Goal: Task Accomplishment & Management: Use online tool/utility

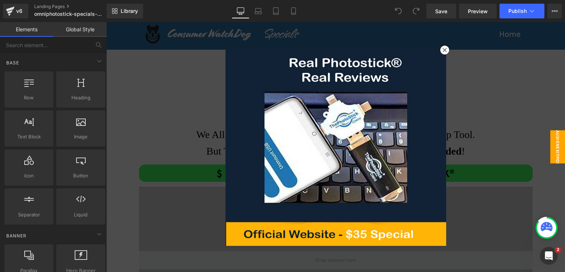
drag, startPoint x: 441, startPoint y: 50, endPoint x: 448, endPoint y: 109, distance: 59.2
click at [442, 50] on icon at bounding box center [444, 50] width 4 height 4
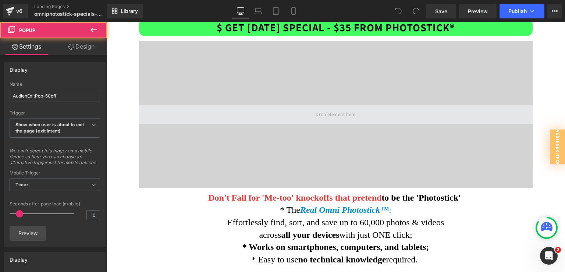
scroll to position [147, 0]
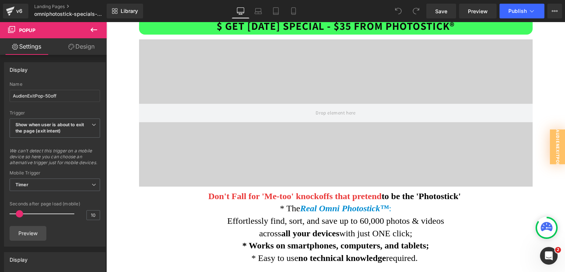
click at [343, 92] on video at bounding box center [335, 100] width 393 height 197
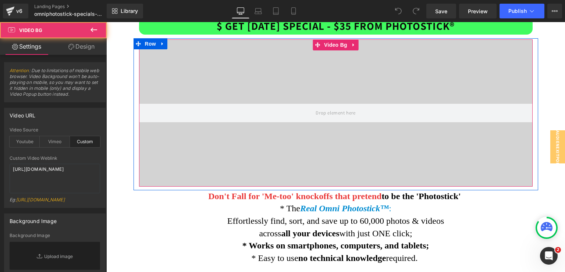
click at [325, 136] on video at bounding box center [335, 100] width 393 height 197
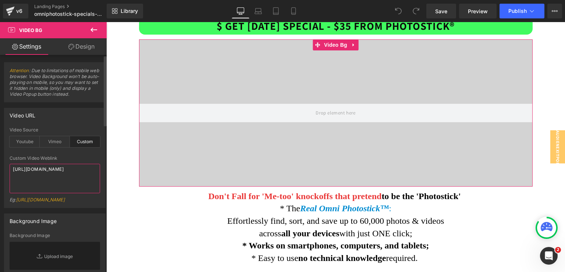
click at [36, 180] on textarea "[URL][DOMAIN_NAME]" at bounding box center [55, 178] width 90 height 29
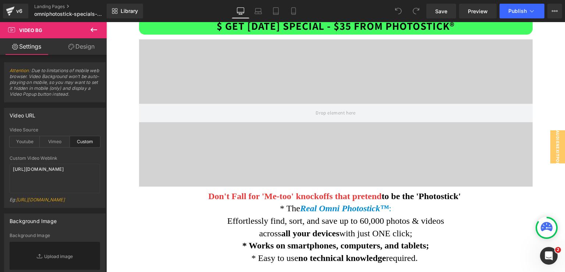
click at [116, 129] on div "Image Row Text Block Best Omni Photostick Price on Earth! Seriously. Text Block…" at bounding box center [335, 158] width 458 height 567
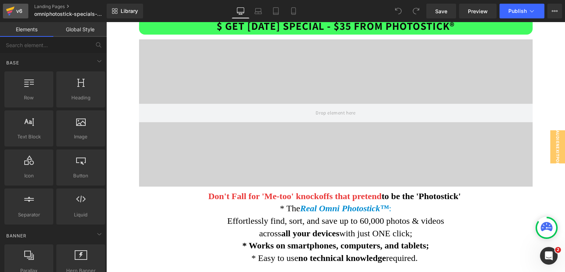
click at [23, 11] on div "v6" at bounding box center [19, 11] width 9 height 10
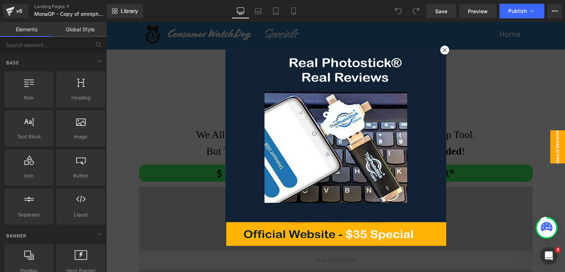
click at [440, 48] on div at bounding box center [444, 50] width 9 height 9
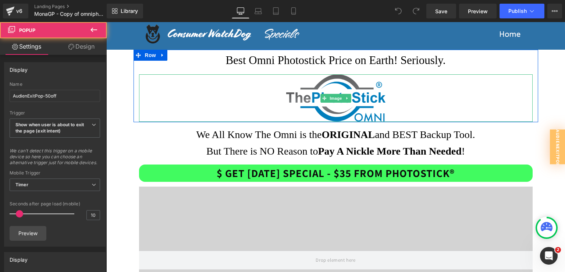
scroll to position [110, 0]
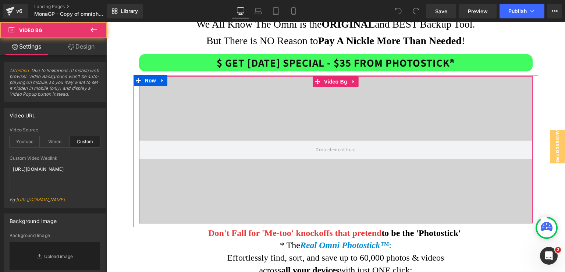
click at [288, 93] on video at bounding box center [335, 137] width 393 height 197
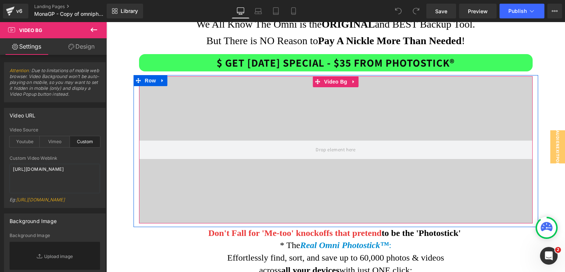
click at [332, 95] on video at bounding box center [335, 137] width 393 height 197
click at [351, 83] on icon at bounding box center [353, 82] width 5 height 6
click at [356, 80] on icon at bounding box center [358, 81] width 5 height 5
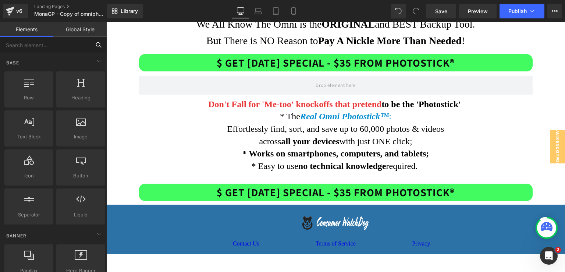
click at [36, 44] on input "text" at bounding box center [45, 45] width 90 height 16
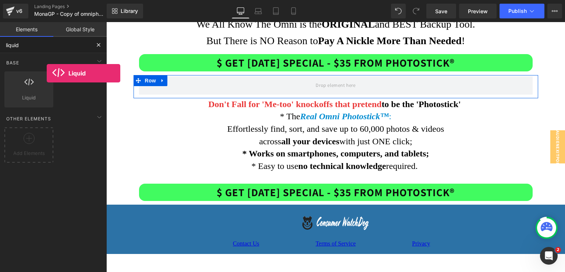
drag, startPoint x: 35, startPoint y: 91, endPoint x: -8, endPoint y: 75, distance: 45.5
click at [0, 75] on html "Liquid You are previewing how the will restyle your page. You can not edit Elem…" at bounding box center [282, 136] width 565 height 272
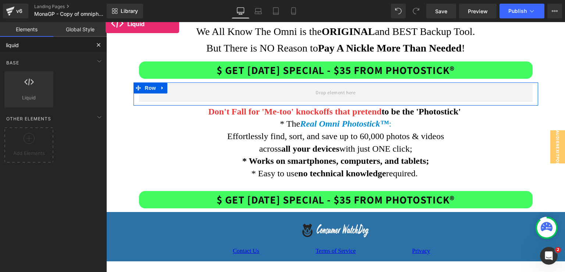
scroll to position [96, 0]
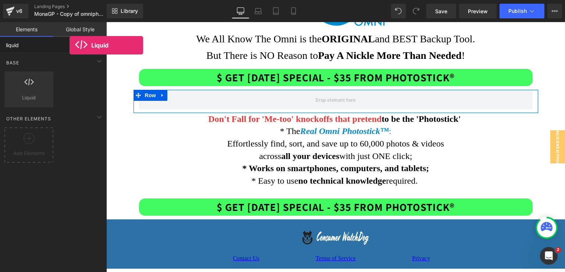
type input "liquid"
click at [58, 73] on div "Row rows, columns, layouts, div Heading headings, titles, h1,h2,h3,h4,h5,h6 Tex…" at bounding box center [55, 89] width 104 height 39
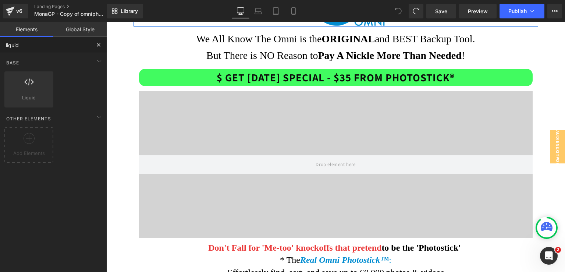
click at [31, 44] on input "liquid" at bounding box center [45, 45] width 90 height 16
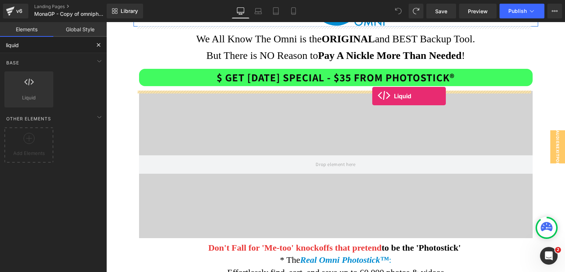
drag, startPoint x: 136, startPoint y: 112, endPoint x: 372, endPoint y: 96, distance: 236.1
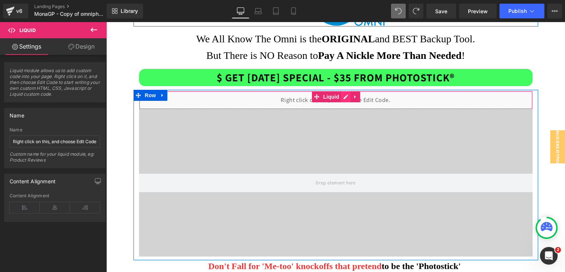
click at [343, 96] on div "Liquid" at bounding box center [335, 100] width 393 height 18
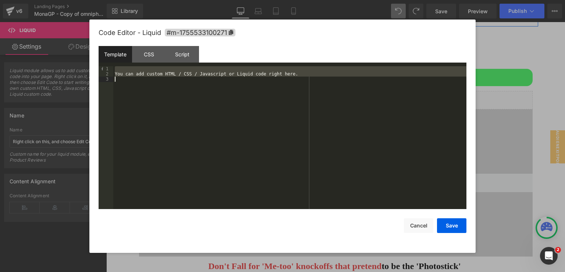
drag, startPoint x: 123, startPoint y: 69, endPoint x: 216, endPoint y: 83, distance: 93.3
click at [216, 83] on div "You can add custom HTML / CSS / Javascript or Liquid code right here." at bounding box center [289, 143] width 353 height 154
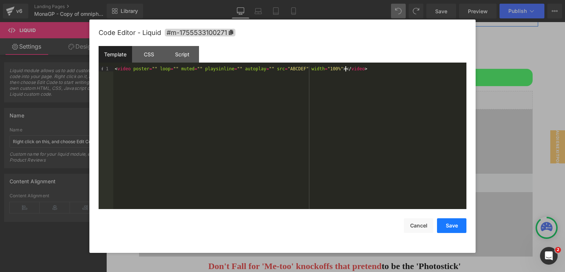
click at [444, 222] on button "Save" at bounding box center [451, 225] width 29 height 15
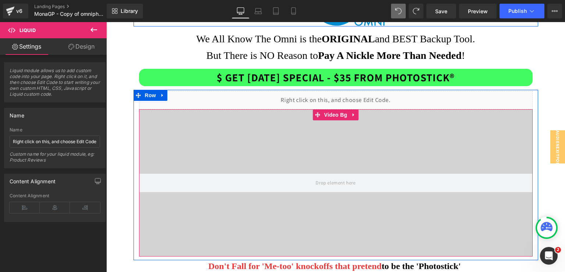
click at [263, 145] on video at bounding box center [335, 170] width 393 height 197
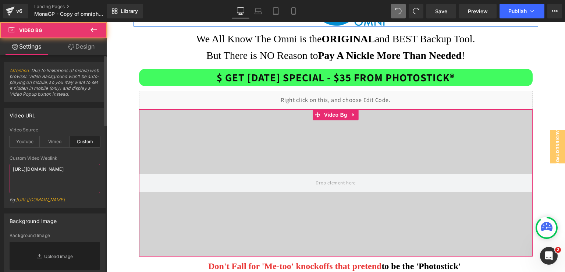
click at [54, 173] on textarea "[URL][DOMAIN_NAME]" at bounding box center [55, 178] width 90 height 29
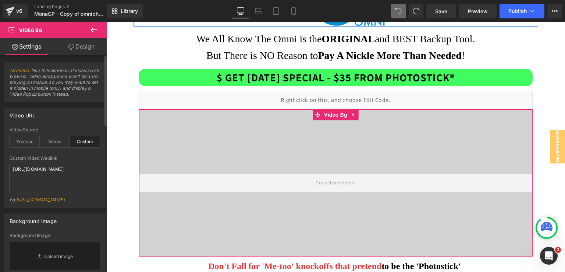
click at [54, 173] on textarea "[URL][DOMAIN_NAME]" at bounding box center [55, 178] width 90 height 29
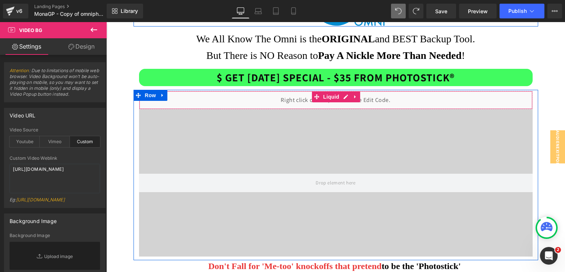
click at [251, 101] on div "Liquid" at bounding box center [335, 100] width 393 height 18
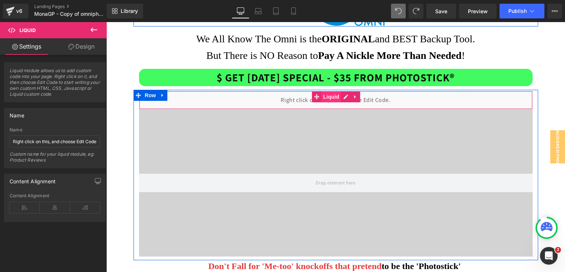
click at [332, 96] on span "Liquid" at bounding box center [331, 96] width 20 height 11
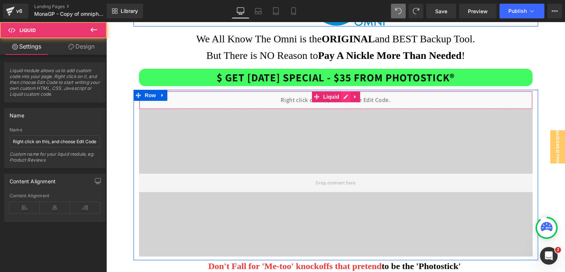
click at [339, 96] on div "Liquid" at bounding box center [335, 100] width 393 height 18
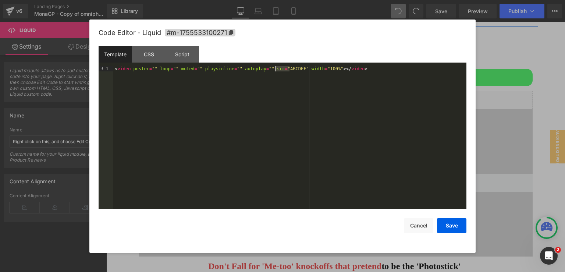
drag, startPoint x: 290, startPoint y: 68, endPoint x: 275, endPoint y: 68, distance: 15.1
click at [275, 68] on div "< video poster = "" loop = "" muted = "" playsinline = "" autoplay = "" src = "…" at bounding box center [289, 143] width 353 height 154
click at [445, 221] on button "Save" at bounding box center [451, 225] width 29 height 15
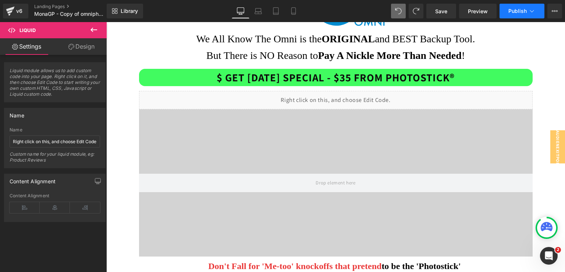
click at [509, 8] on span "Publish" at bounding box center [517, 11] width 18 height 6
click at [478, 9] on span "Preview" at bounding box center [478, 11] width 20 height 8
click at [443, 13] on span "Save" at bounding box center [441, 11] width 12 height 8
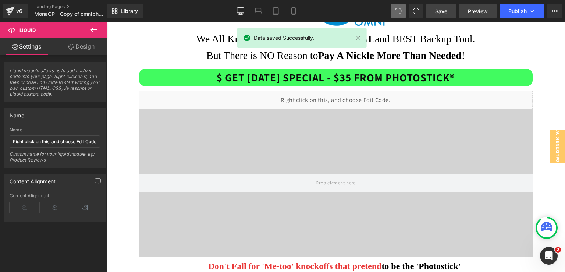
click at [475, 8] on span "Preview" at bounding box center [478, 11] width 20 height 8
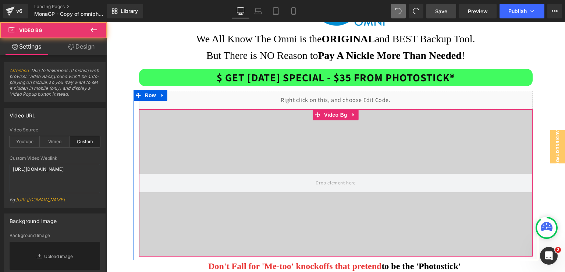
click at [300, 140] on video at bounding box center [335, 170] width 393 height 197
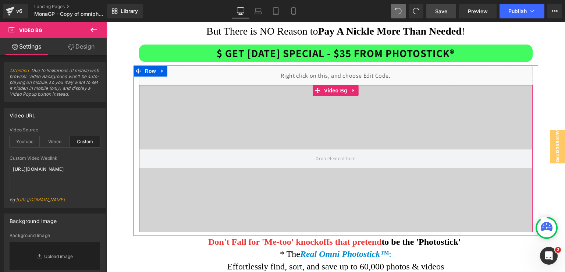
scroll to position [132, 0]
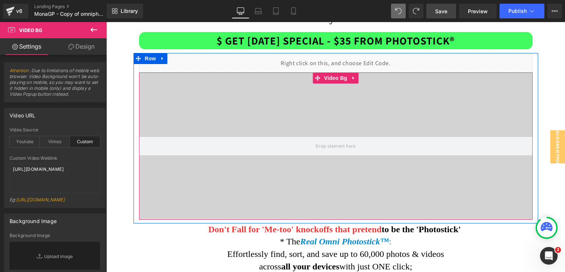
click at [343, 94] on video at bounding box center [335, 133] width 393 height 197
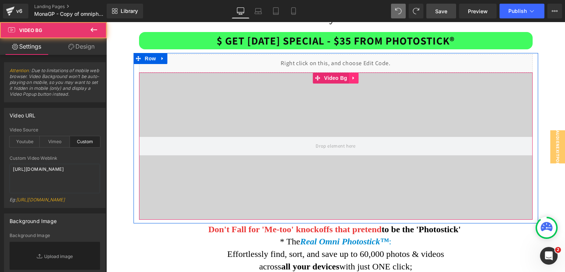
click at [351, 79] on icon at bounding box center [353, 78] width 5 height 6
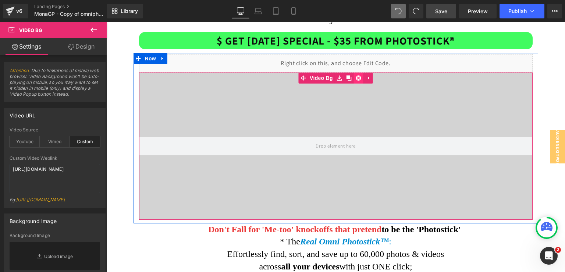
click at [356, 78] on icon at bounding box center [358, 77] width 5 height 5
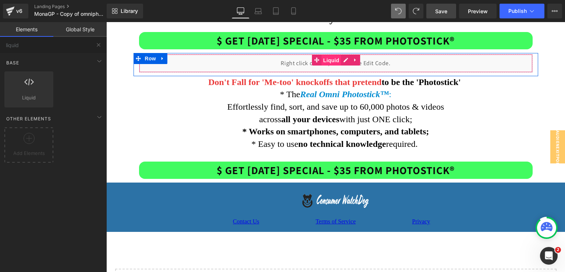
click at [330, 61] on span "Liquid" at bounding box center [331, 60] width 20 height 11
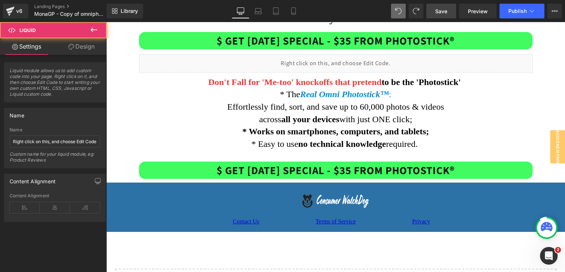
click at [444, 14] on span "Save" at bounding box center [441, 11] width 12 height 8
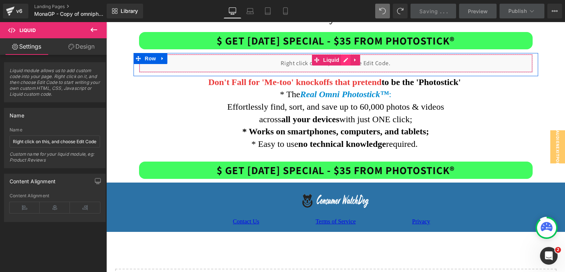
click at [344, 59] on div "Liquid" at bounding box center [335, 63] width 393 height 18
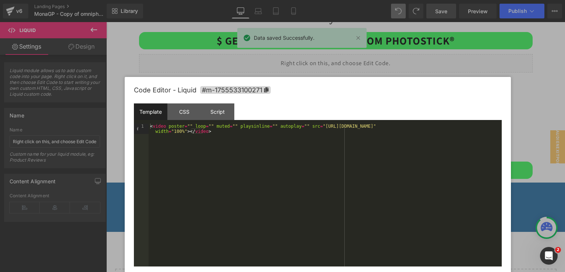
drag, startPoint x: 281, startPoint y: 36, endPoint x: 316, endPoint y: 93, distance: 67.3
click at [316, 93] on div "Code Editor - Liquid #m-1755533100271" at bounding box center [318, 90] width 368 height 26
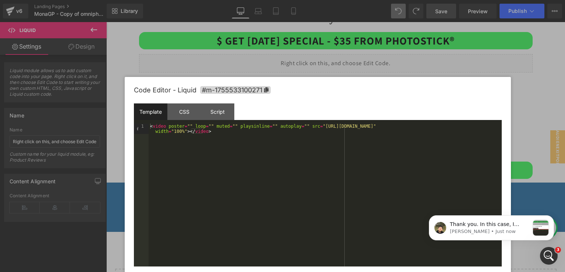
scroll to position [0, 0]
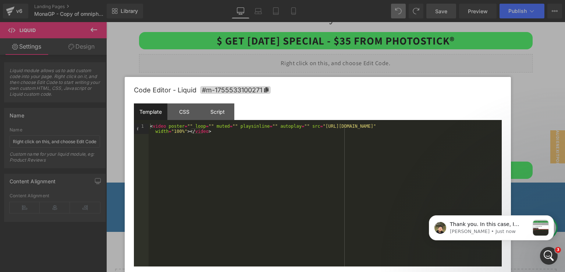
click at [485, 97] on div "Code Editor - Liquid #m-1755533100271" at bounding box center [318, 90] width 368 height 26
click at [544, 142] on div at bounding box center [282, 136] width 565 height 272
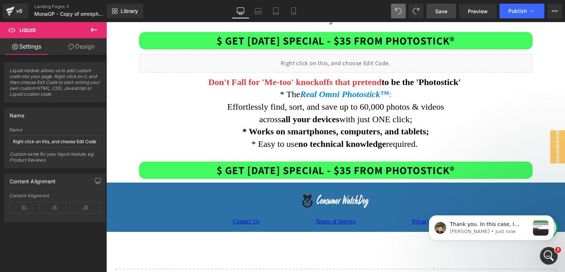
click at [431, 5] on link "Save" at bounding box center [441, 11] width 30 height 15
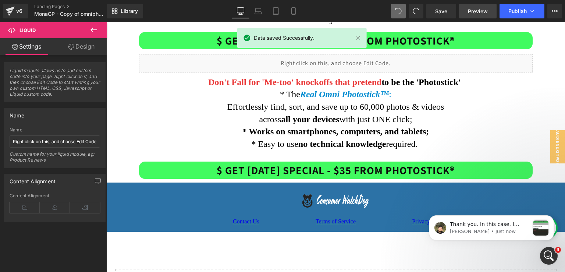
click at [473, 11] on span "Preview" at bounding box center [478, 11] width 20 height 8
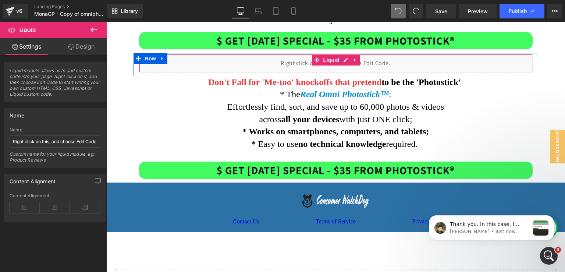
click at [339, 58] on div "Liquid" at bounding box center [335, 63] width 393 height 18
